Goal: Check status: Check status

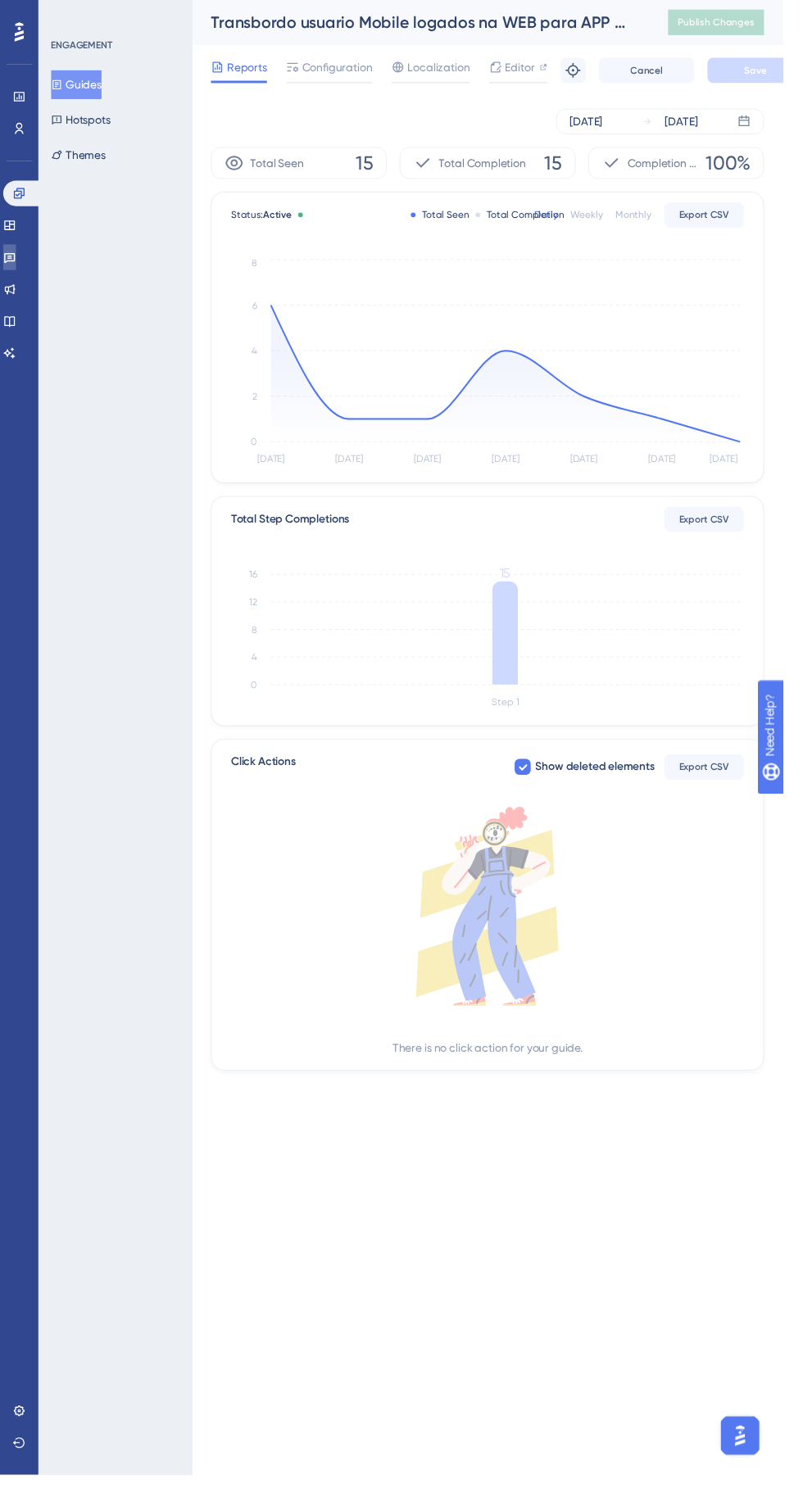
click at [17, 264] on icon at bounding box center [10, 264] width 13 height 13
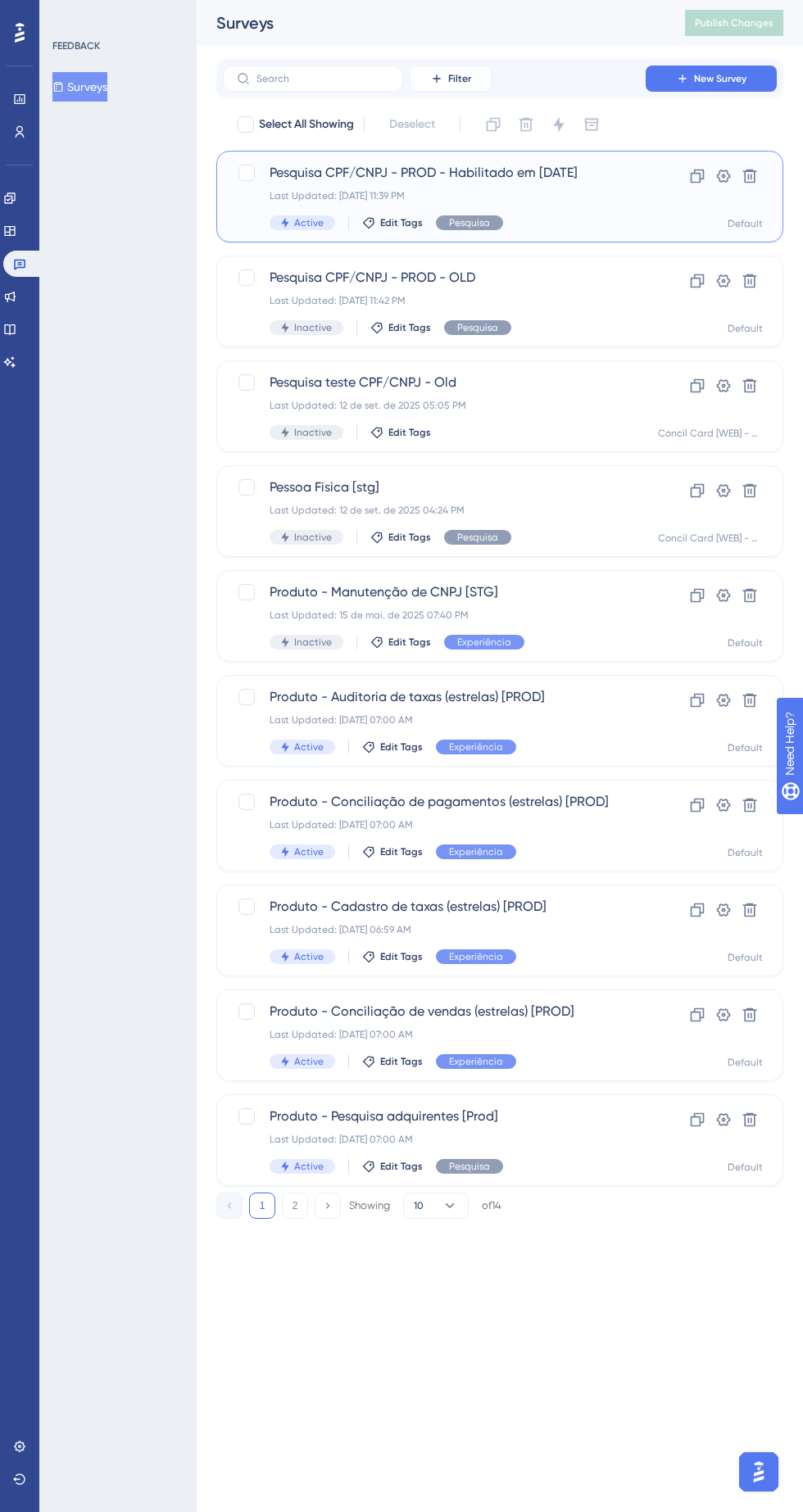
click at [539, 189] on div "Last Updated: [DATE] 11:39 PM" at bounding box center [434, 196] width 329 height 13
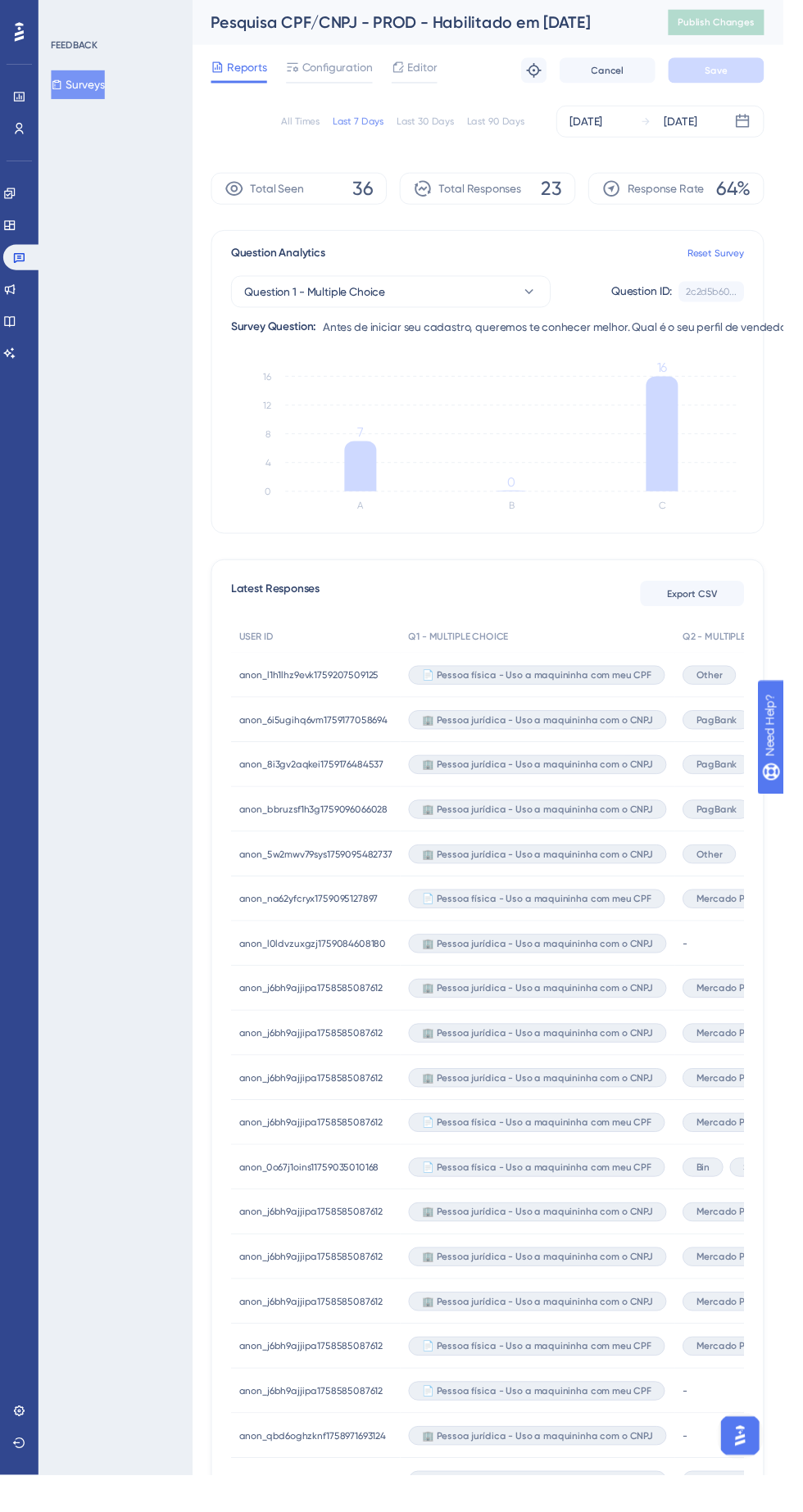
click at [729, 687] on span "Other" at bounding box center [727, 692] width 27 height 13
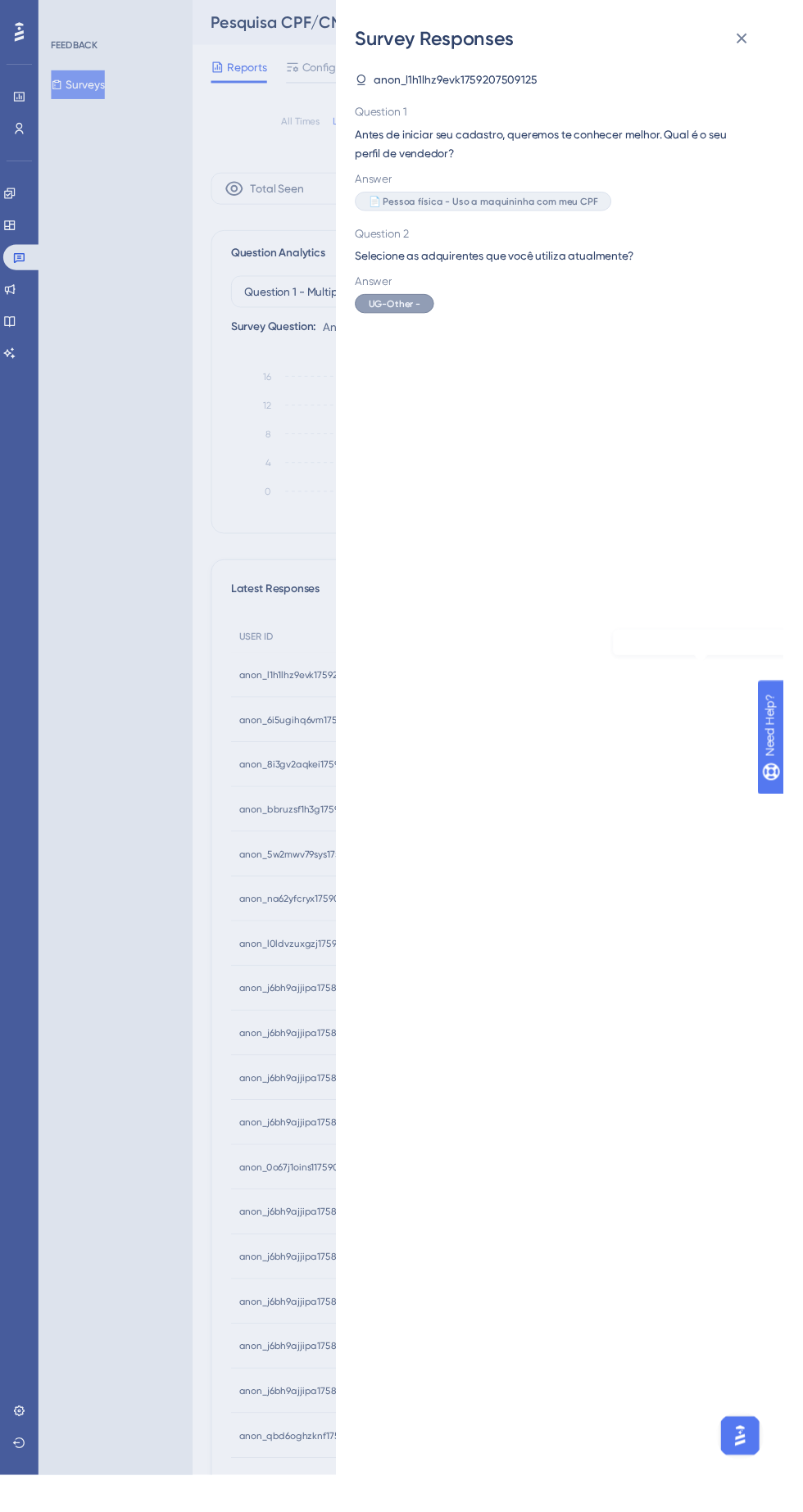
click at [431, 305] on span "UG-Other -" at bounding box center [404, 312] width 53 height 13
click at [226, 475] on div "Survey Responses anon_l1h1lhz9evk1759207509125 Question 1 Antes de iniciar seu …" at bounding box center [402, 756] width 803 height 1512
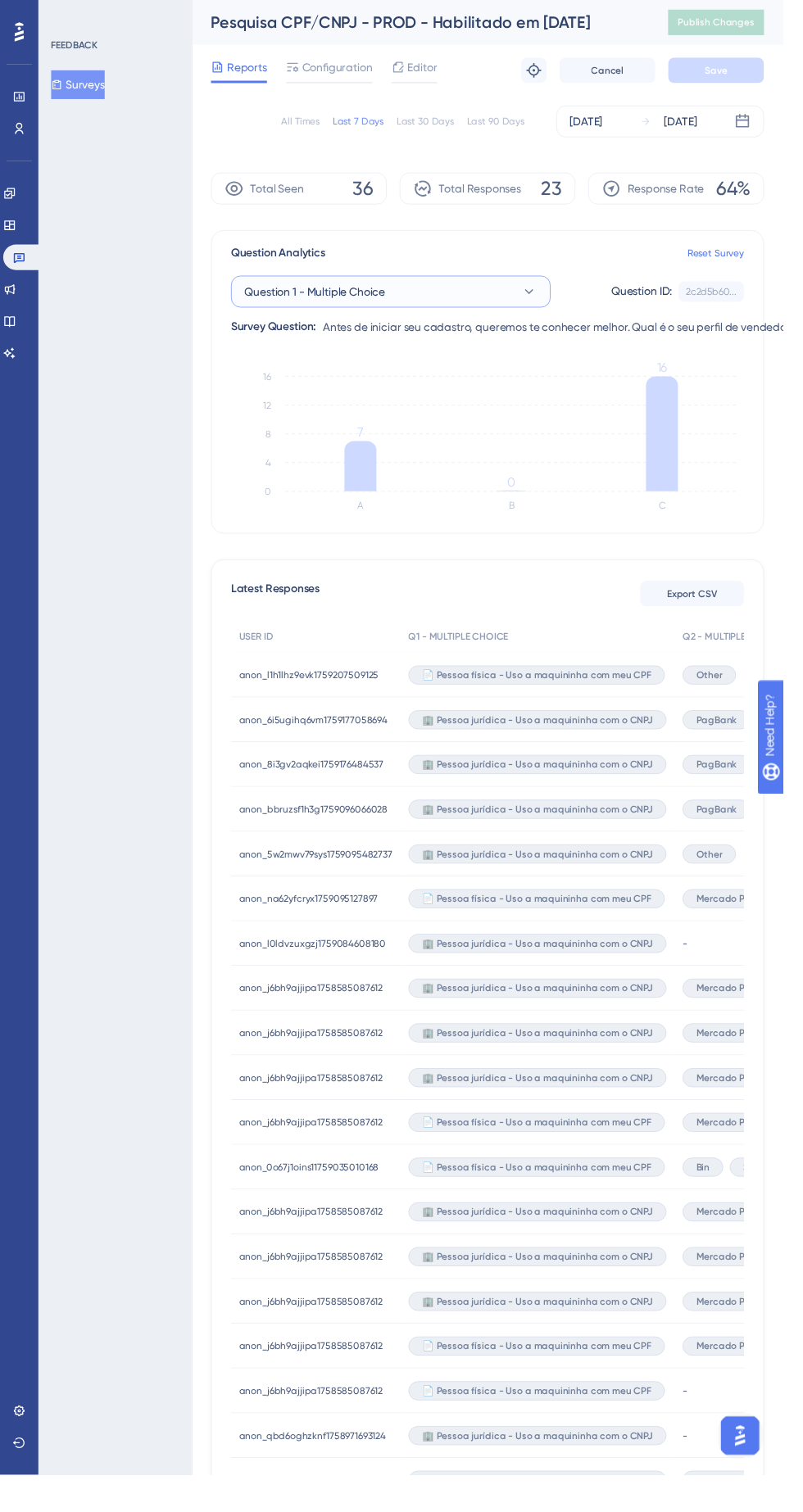
click at [331, 298] on span "Question 1 - Multiple Choice" at bounding box center [323, 298] width 144 height 20
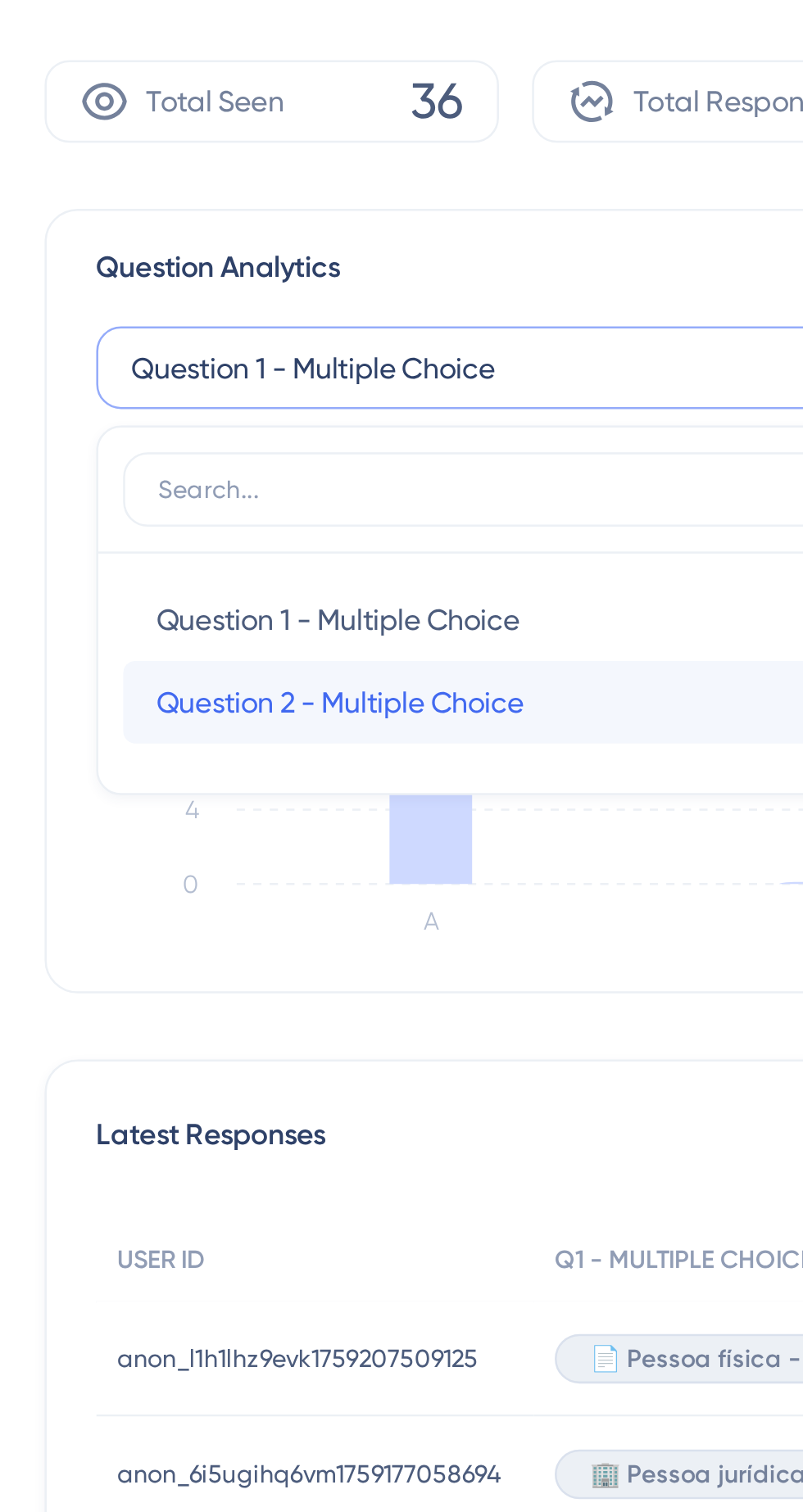
click at [314, 431] on span "Question 2 - Multiple Choice" at bounding box center [333, 431] width 146 height 20
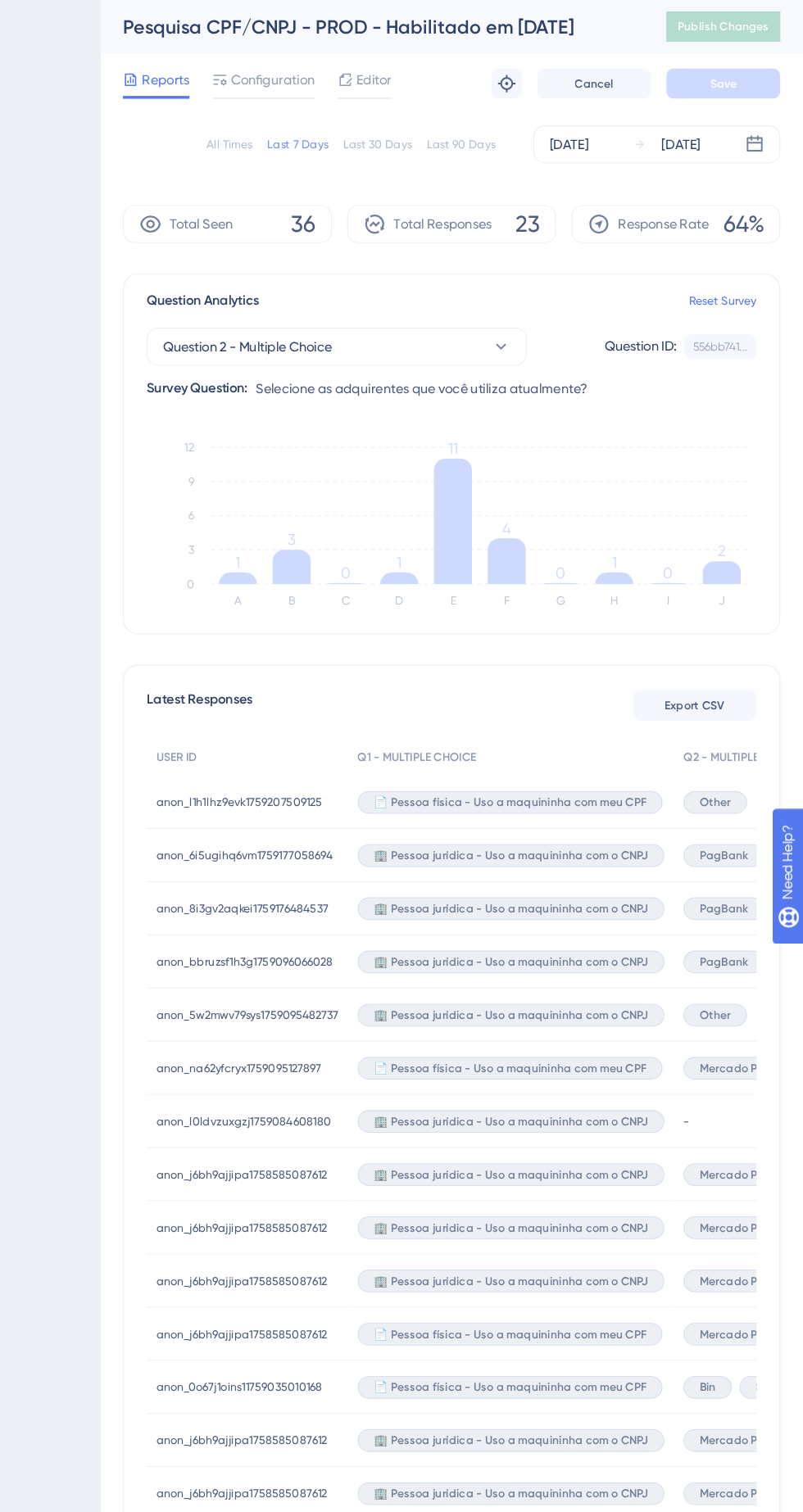
click at [520, 411] on icon "A B C D E F G H I J 0 3 6 9 12 1 3 0 1 11 4 0 1 0 2" at bounding box center [500, 453] width 526 height 164
click at [477, 538] on div "Question Analytics Reset Survey Question 2 - Multiple Choice Question ID: 556bb…" at bounding box center [500, 391] width 567 height 312
click at [575, 469] on icon "A B C D E F G H I J 0 3 6 9 12 1 3 0 1 11 4 0 1 0 2" at bounding box center [500, 453] width 526 height 164
click at [566, 476] on icon "A B C D E F G H I J 0 3 6 9 12 1 3 0 1 11 4 0 1 0 2" at bounding box center [500, 453] width 526 height 164
click at [741, 496] on icon at bounding box center [732, 493] width 33 height 20
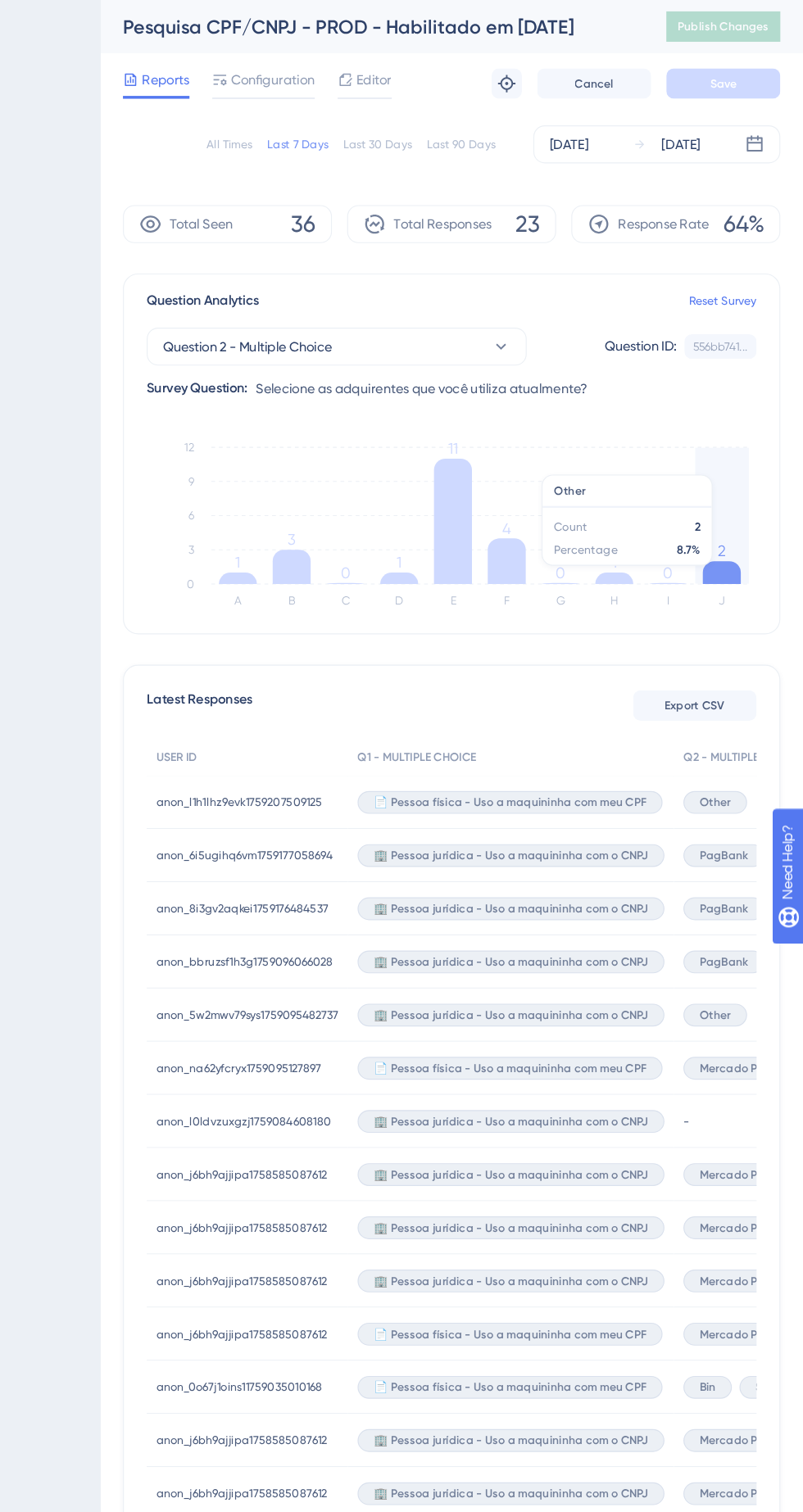
click at [376, 471] on icon "A B C D E F G H I J 0 3 6 9 12 1 3 0 1 11 4 0 1 0 2" at bounding box center [500, 453] width 526 height 164
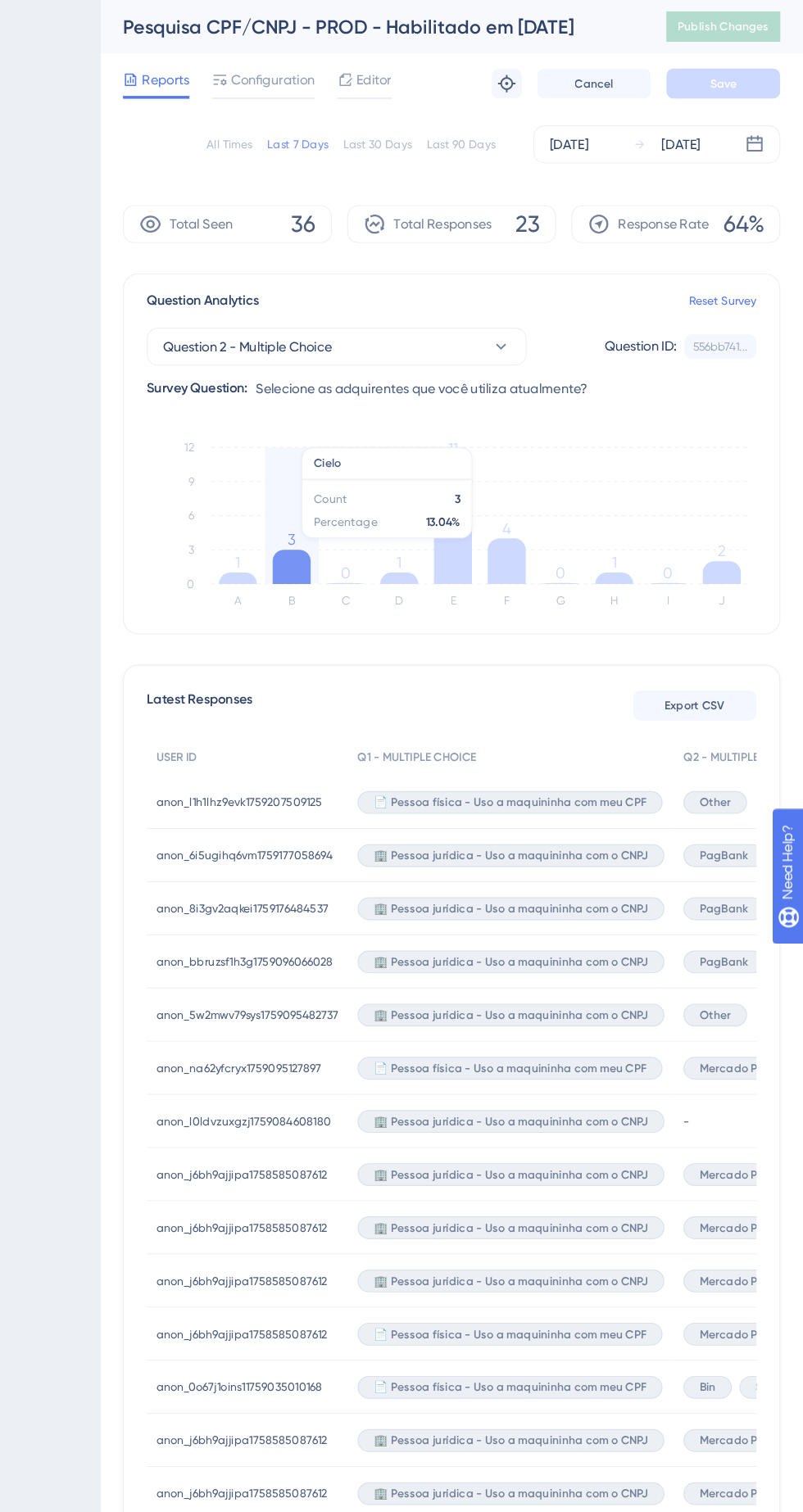
click at [330, 483] on icon "A B C D E F G H I J 0 3 6 9 12 1 3 0 1 11 4 0 1 0 2" at bounding box center [500, 453] width 526 height 164
